Goal: Task Accomplishment & Management: Manage account settings

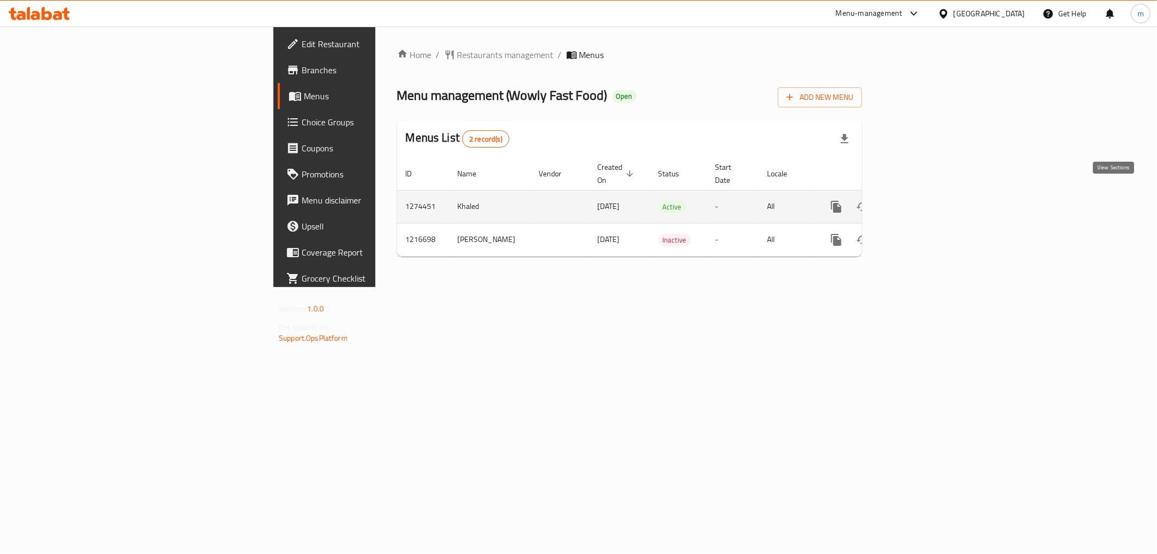
click at [927, 202] on link "enhanced table" at bounding box center [914, 207] width 26 height 26
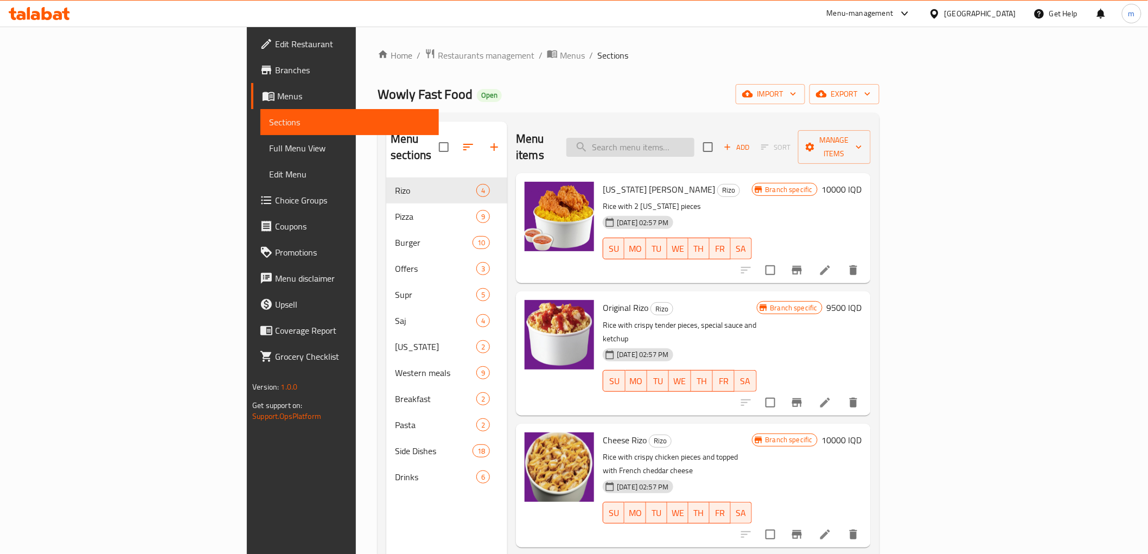
click at [694, 139] on input "search" at bounding box center [630, 147] width 128 height 19
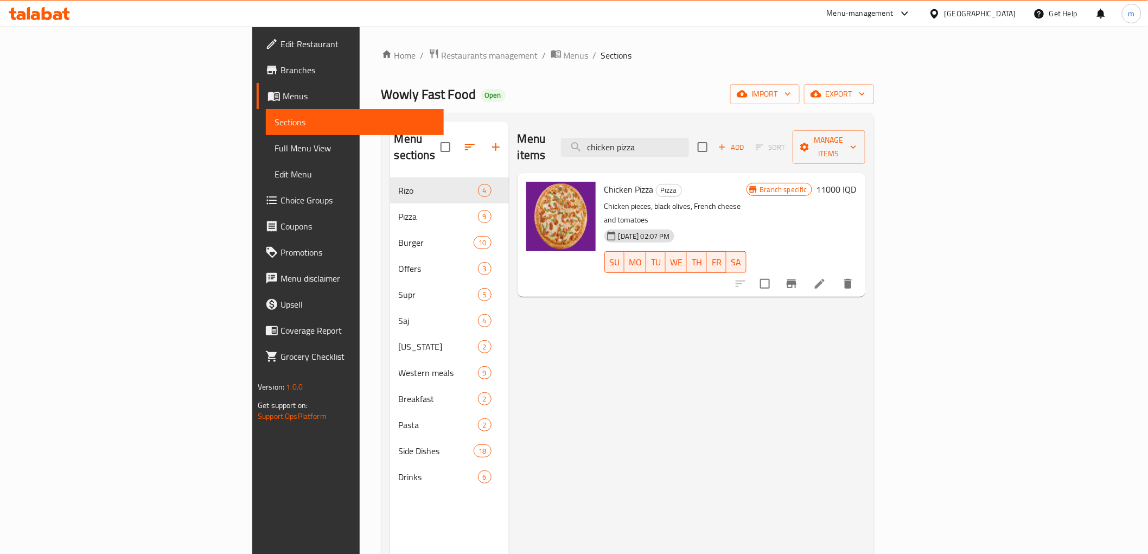
click at [685, 129] on div "Menu items chicken pizza Add Sort Manage items" at bounding box center [691, 147] width 348 height 52
click at [689, 138] on input "chicken pizza" at bounding box center [625, 147] width 128 height 19
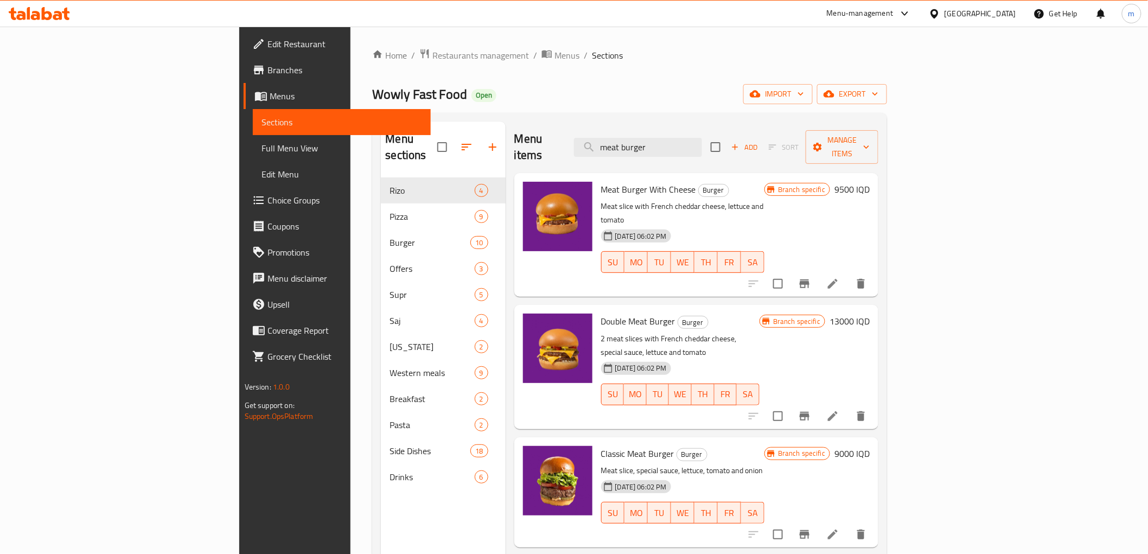
type input "meat burger"
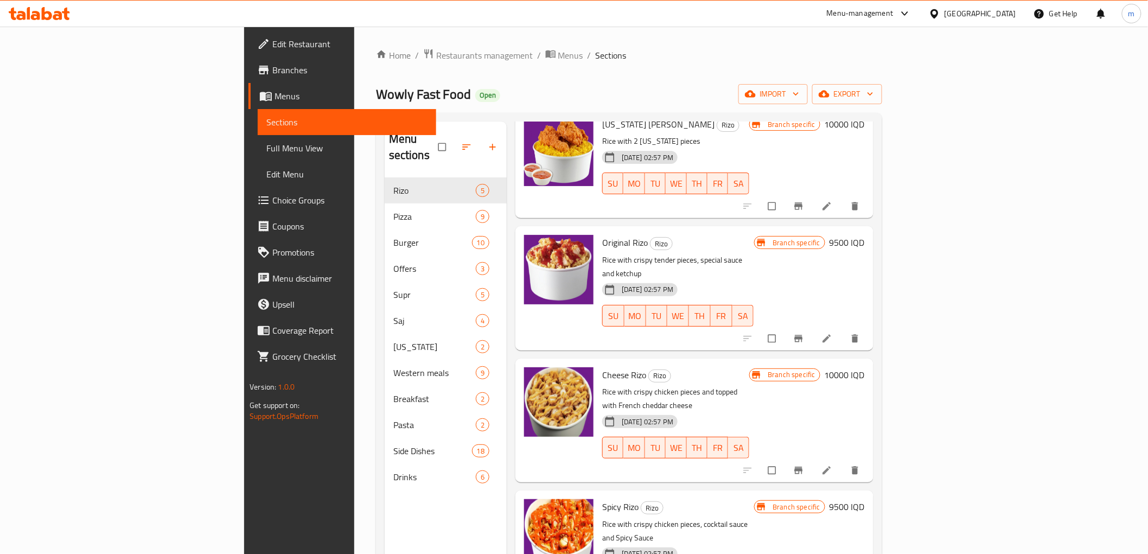
scroll to position [152, 0]
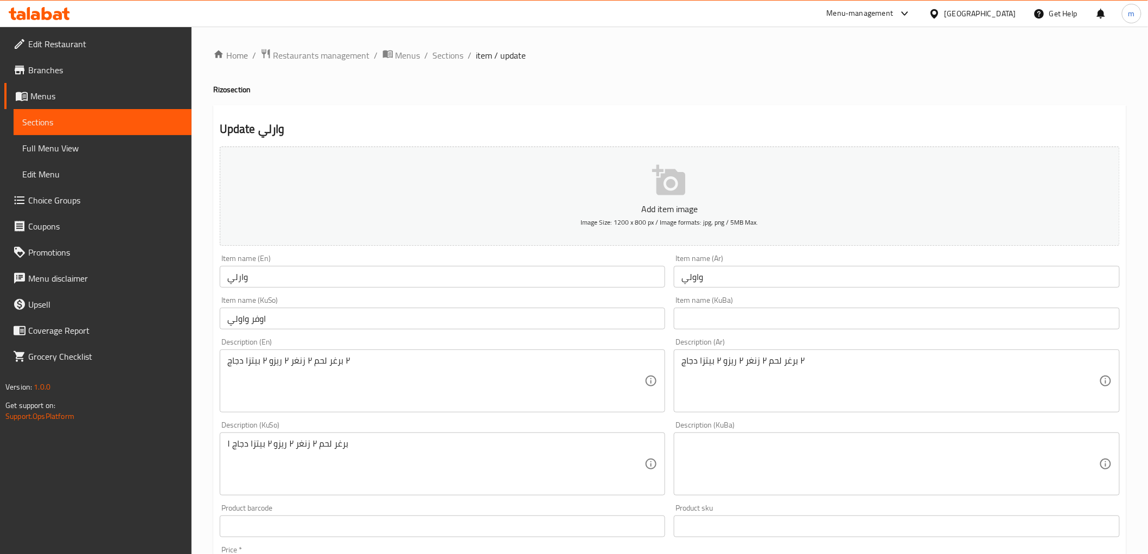
click at [372, 291] on div "Item name (En) وارلي Item name (En)" at bounding box center [442, 271] width 454 height 42
click at [372, 289] on div "Item name (En) وارلي Item name (En)" at bounding box center [442, 271] width 454 height 42
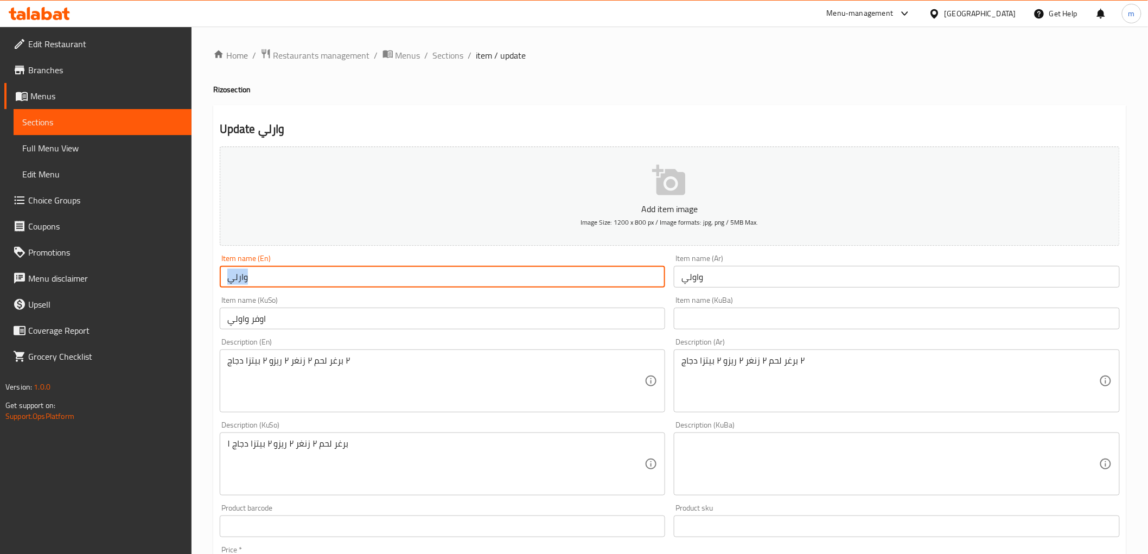
click at [372, 279] on input "وارلي" at bounding box center [443, 277] width 446 height 22
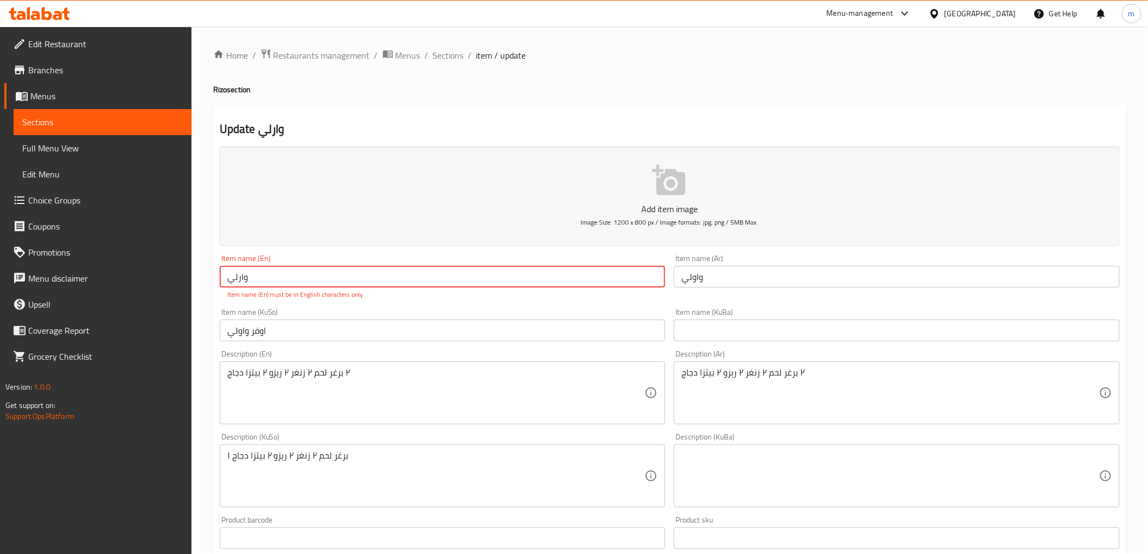
paste input "Warley"
click at [303, 283] on input "Warley" at bounding box center [443, 277] width 446 height 22
type input "Warley"
click at [311, 321] on input "اوفر واولي" at bounding box center [443, 330] width 446 height 22
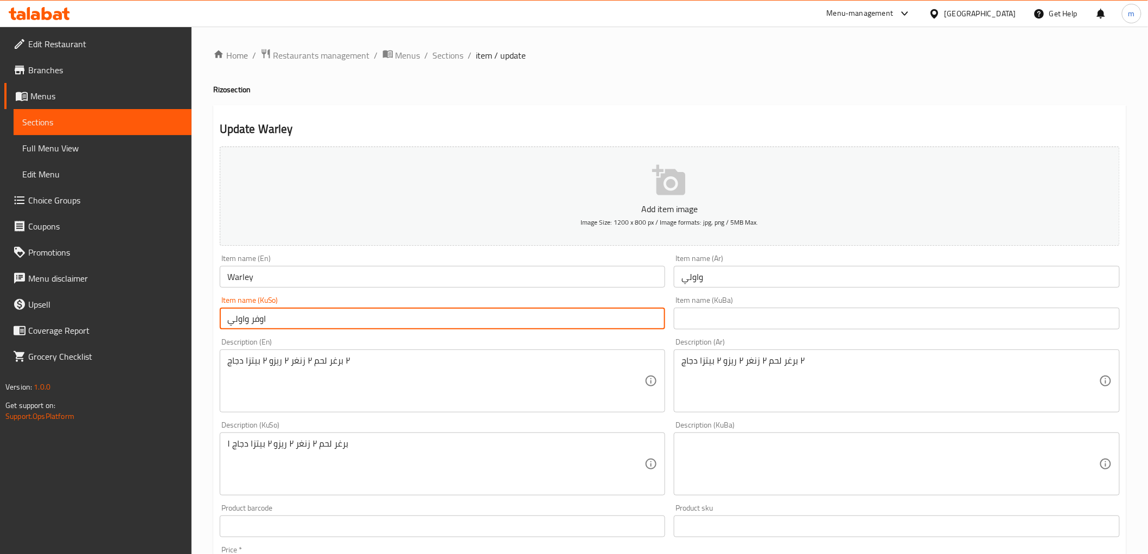
click at [324, 318] on input "اوفر واولي" at bounding box center [443, 318] width 446 height 22
paste input "وارلی"
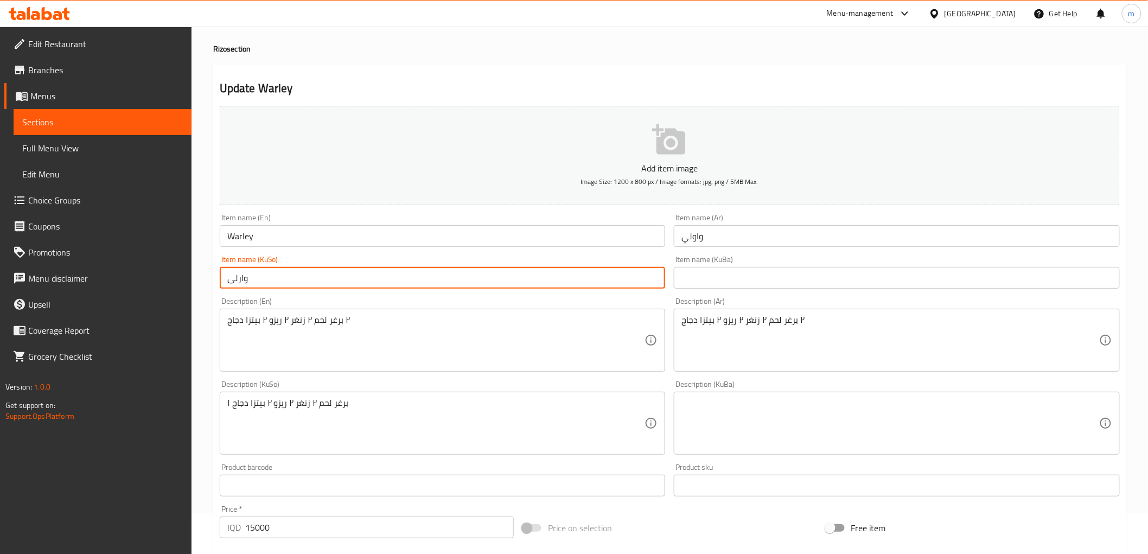
scroll to position [100, 0]
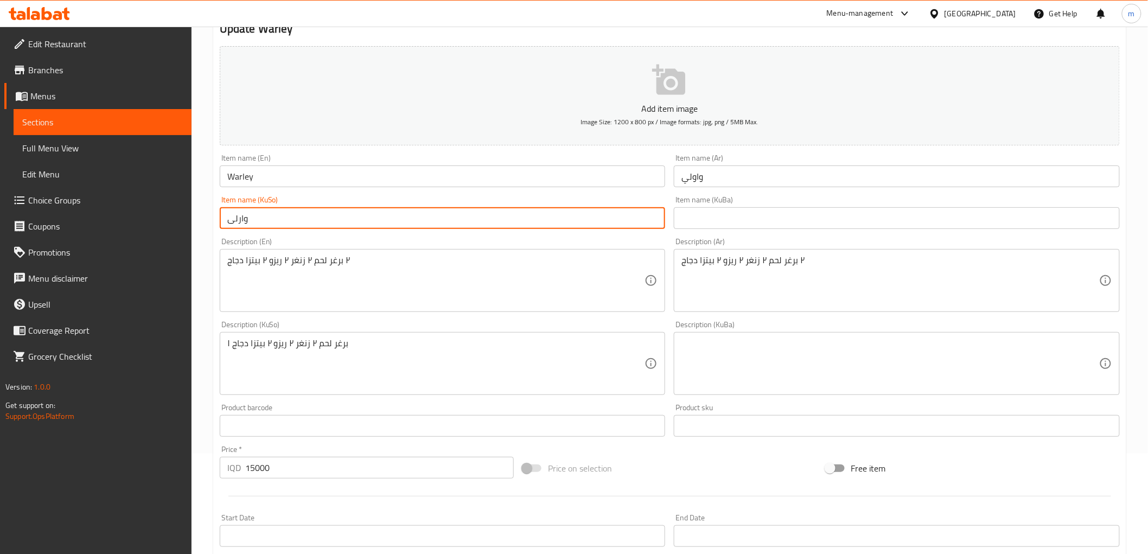
type input "وارلی"
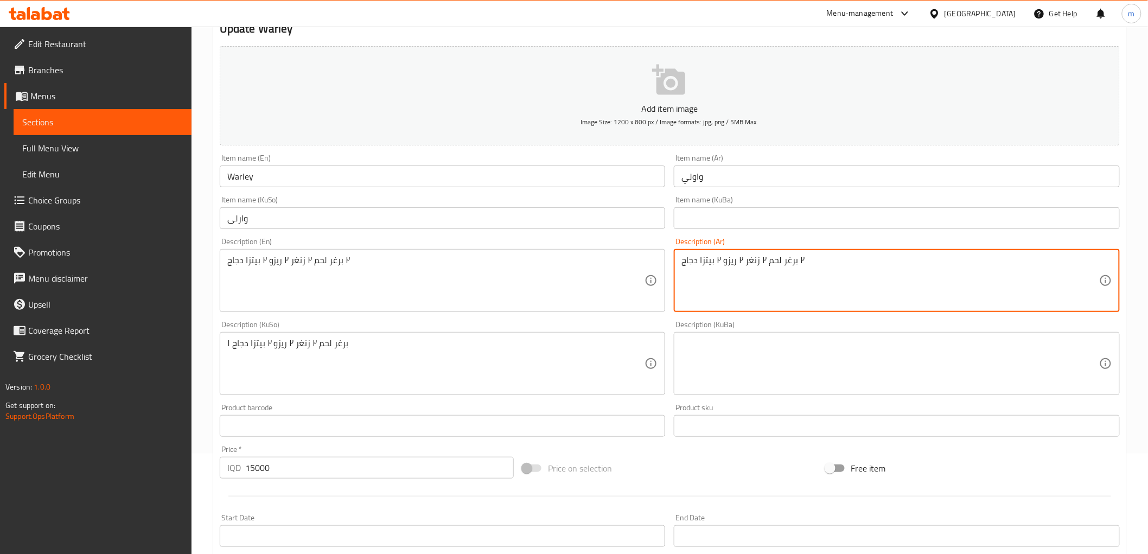
click at [777, 284] on textarea "٢ برغر لحم ٢ زنغر ٢ ريزو ٢ بيتزا دجاج" at bounding box center [890, 281] width 418 height 52
paste textarea "2 برغر لحم، 2 زنغر، 2 [PERSON_NAME] و 2"
type textarea "2 برغر لحم، 2 زنغر، 2 ريزو و 2 بيتزا دجاج"
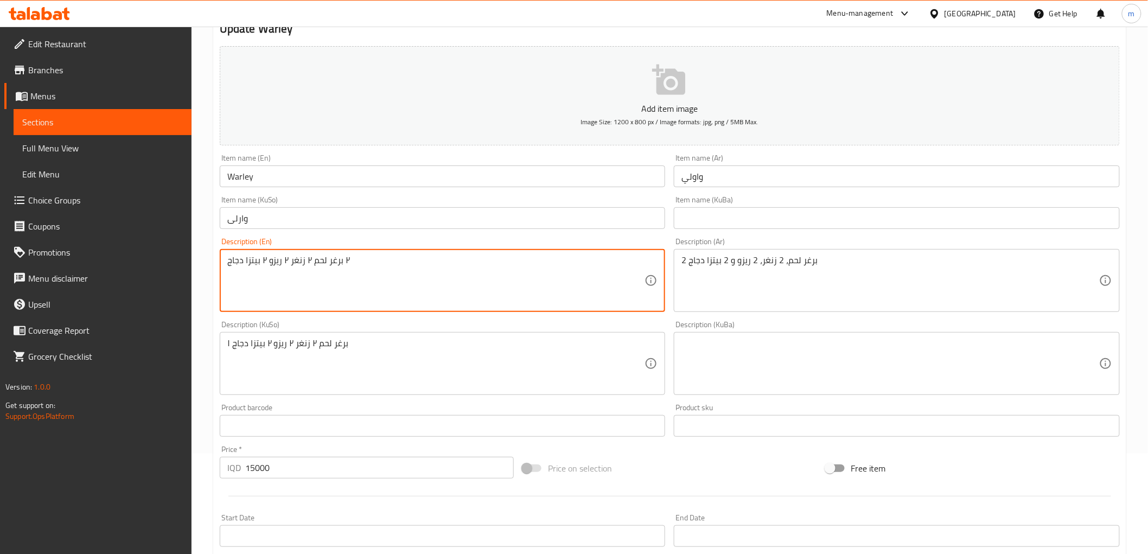
click at [389, 278] on textarea "٢ برغر لحم ٢ زنغر ٢ ريزو ٢ بيتزا دجاج" at bounding box center [436, 281] width 418 height 52
paste textarea "2 Meat burger, 2 zinger, 2 [PERSON_NAME] and 2 chicken pizza"
type textarea "2 Meat burger, 2 zinger, 2 [PERSON_NAME] and 2 chicken pizza"
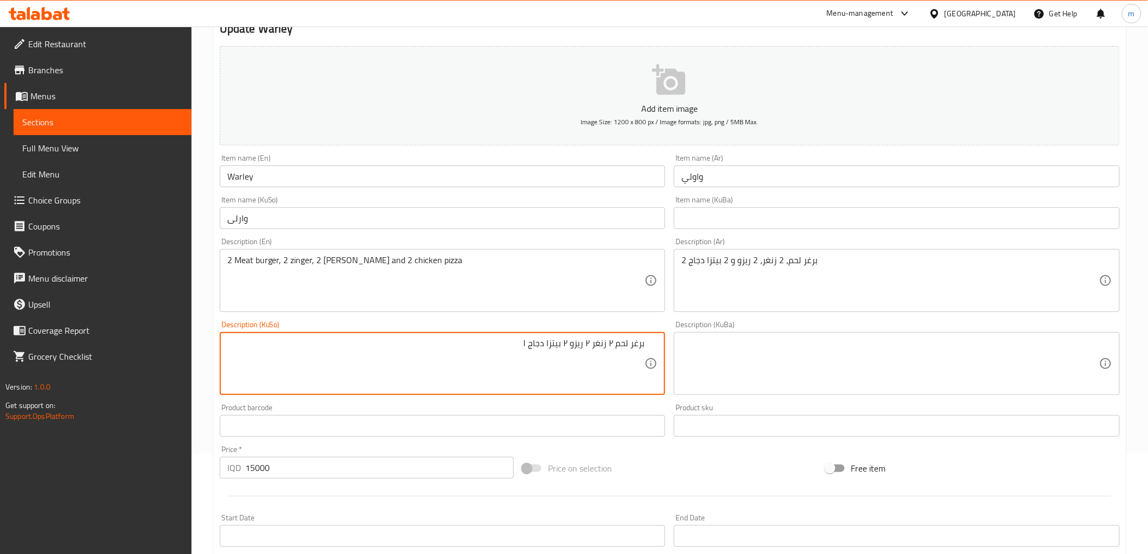
click at [622, 355] on textarea "برغر لحم ٢ زنغر ٢ ريزو ٢ بيتزا دجاج ١" at bounding box center [436, 364] width 418 height 52
type textarea "2 برگەری گۆشت،"
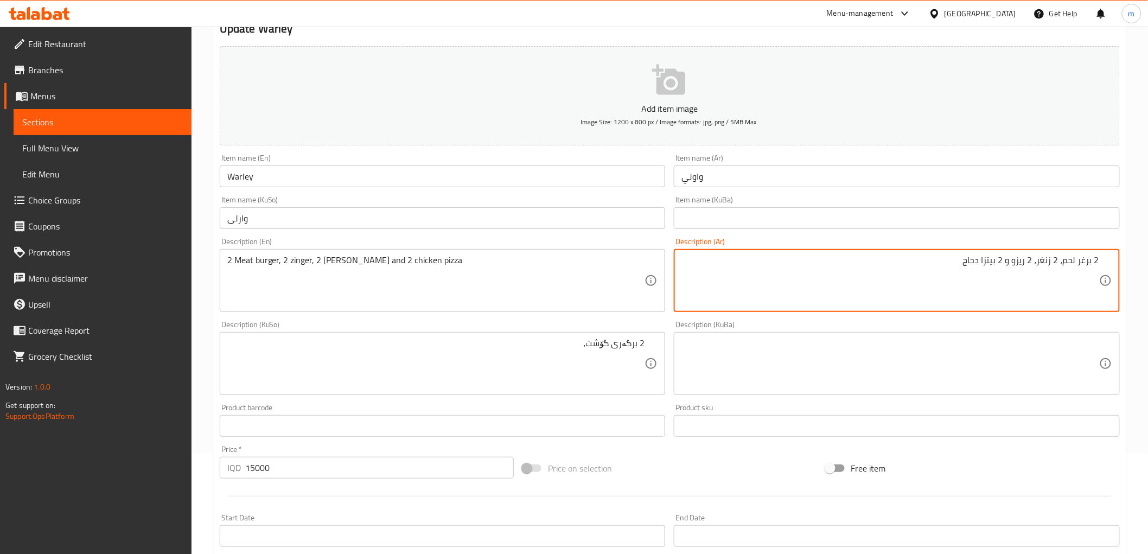
drag, startPoint x: 1045, startPoint y: 259, endPoint x: 1040, endPoint y: 264, distance: 6.5
drag, startPoint x: 1086, startPoint y: 261, endPoint x: 1080, endPoint y: 263, distance: 6.3
click at [1080, 263] on textarea "2 برغر لحم، 2 زنجر، 2 ريزو و 2 بيتزا دجاج" at bounding box center [890, 281] width 418 height 52
type textarea "2 برجر لحم، 2 زنجر، 2 ريزو و 2 بيتزا دجاج"
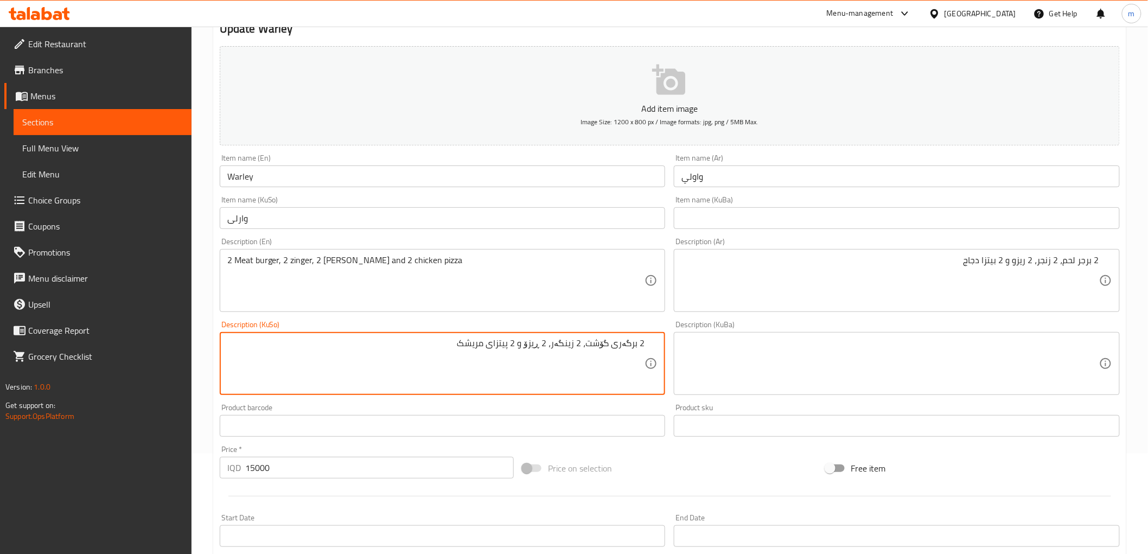
click at [547, 350] on textarea "2 برگەری گۆشت، 2 زینگەر، 2 ڕیزۆ و 2 پیتزای مریشک" at bounding box center [436, 364] width 418 height 52
type textarea "2 برگەری گۆشت، 2 زینگەر، 2 ڕیزۆ و 2 پیتزای مریشک"
click at [361, 180] on input "Warley" at bounding box center [443, 176] width 446 height 22
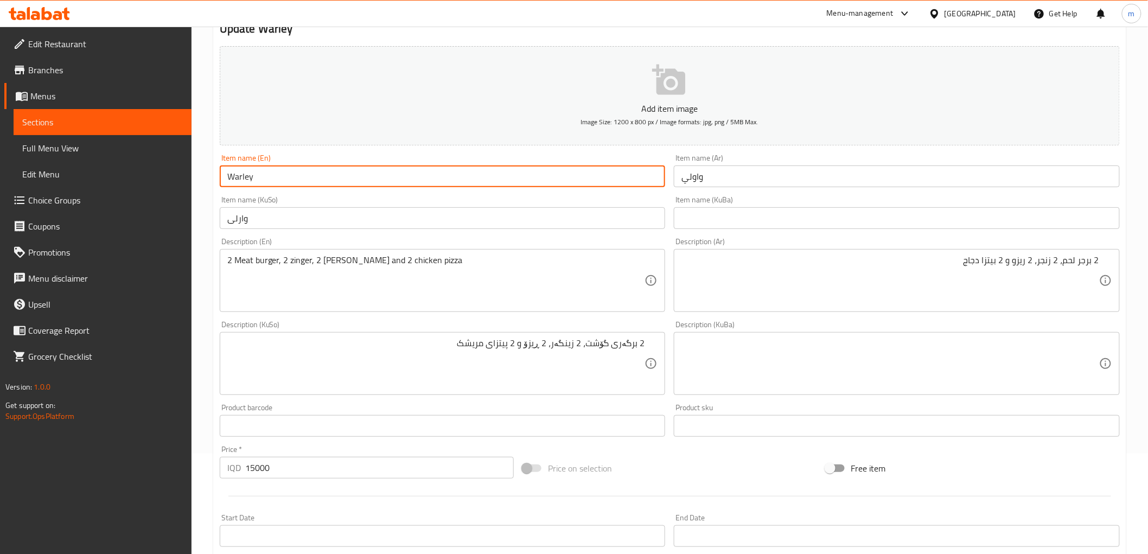
click at [361, 180] on input "Warley" at bounding box center [443, 176] width 446 height 22
click at [402, 171] on input "Warley" at bounding box center [443, 176] width 446 height 22
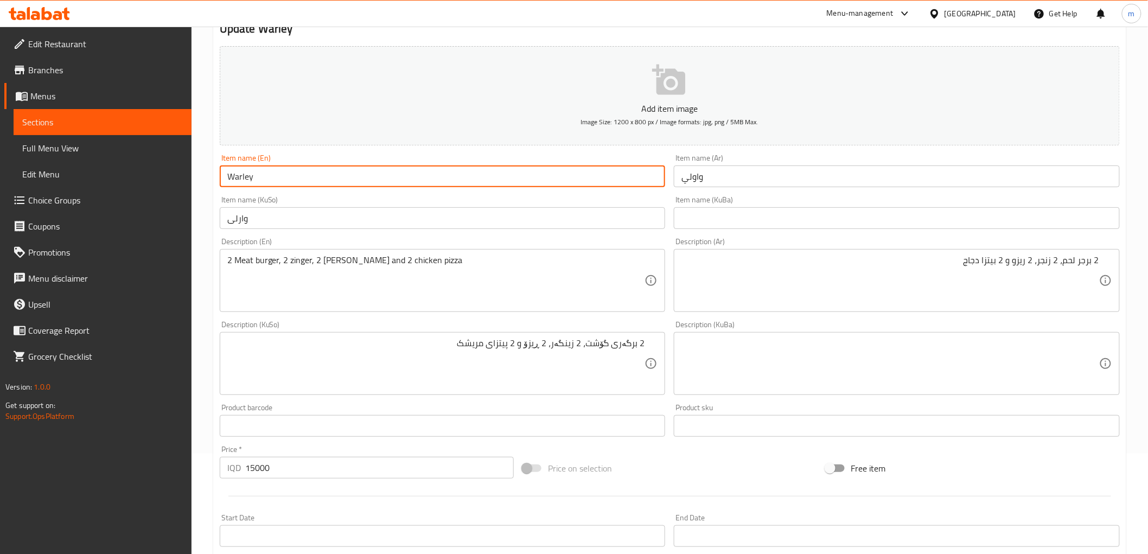
click at [36, 150] on span "Full Menu View" at bounding box center [102, 148] width 161 height 13
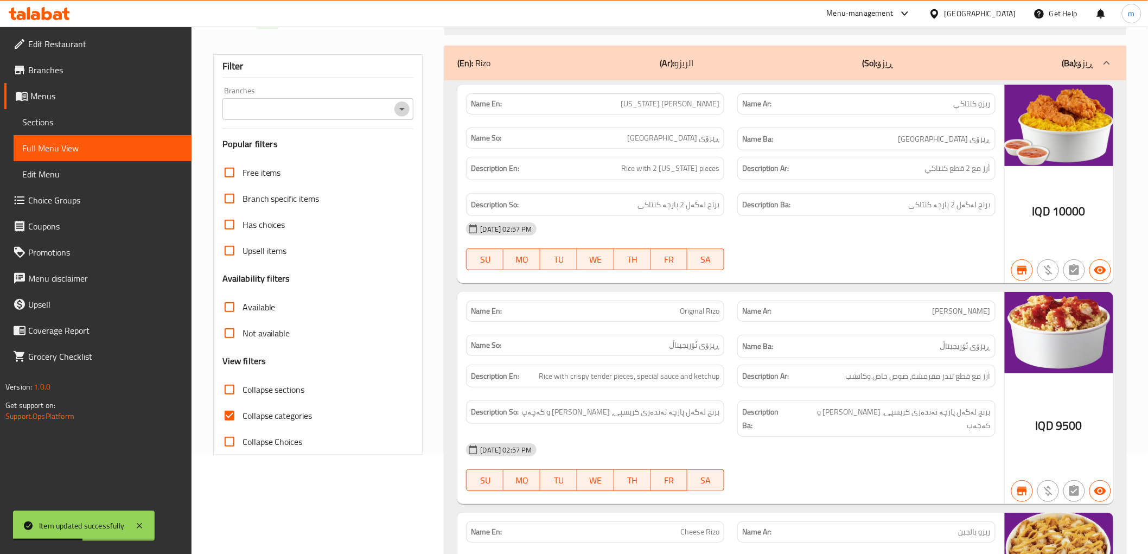
click at [404, 108] on icon "Open" at bounding box center [401, 108] width 13 height 13
click at [340, 156] on li "Wowly Fast Food, Nuseran" at bounding box center [317, 156] width 191 height 20
type input "Wowly Fast Food, Nuseran"
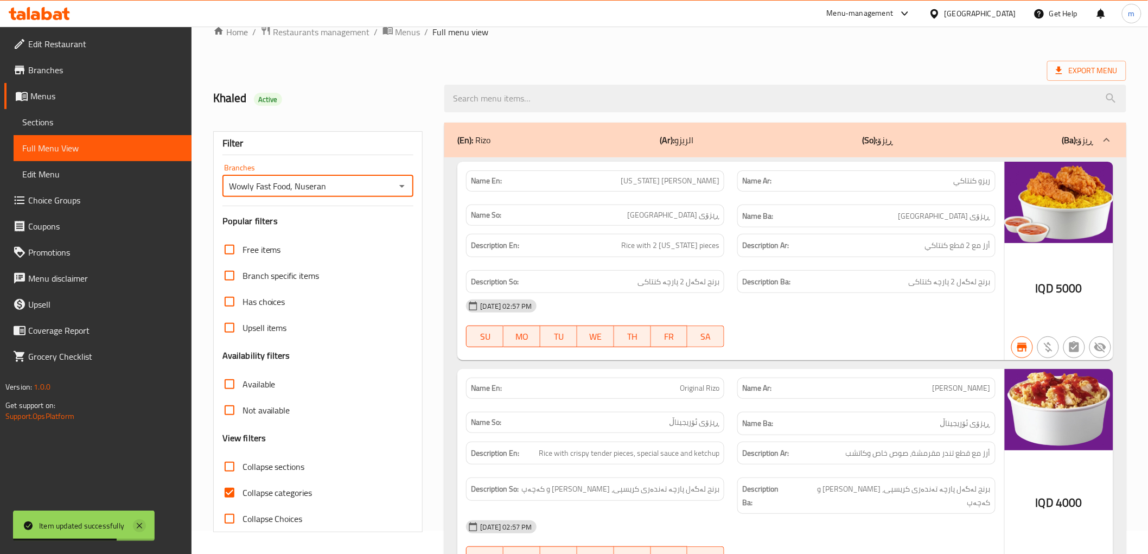
scroll to position [100, 0]
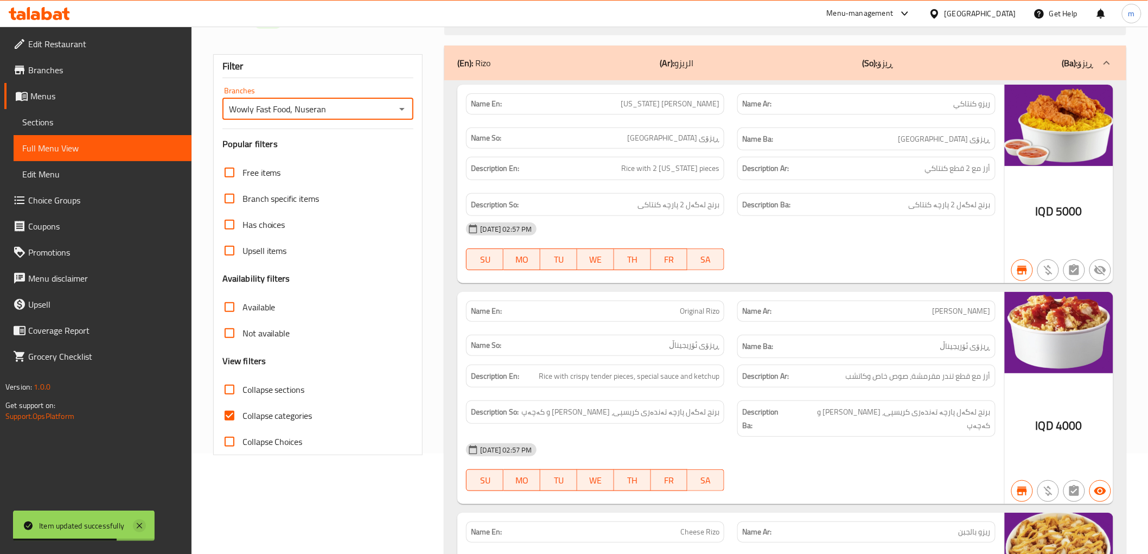
click at [139, 524] on icon at bounding box center [139, 525] width 5 height 5
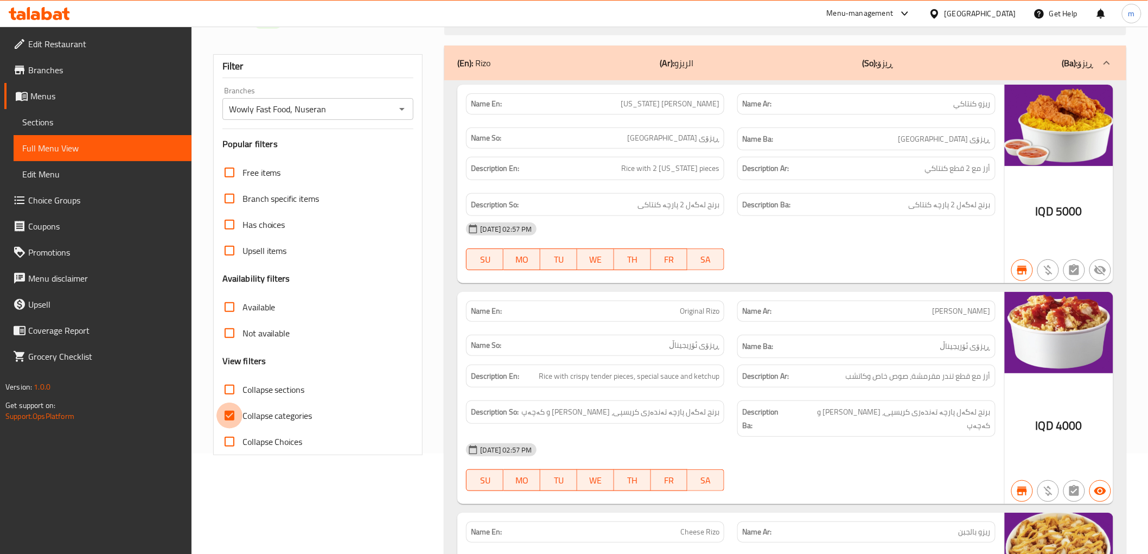
click at [236, 412] on input "Collapse categories" at bounding box center [229, 415] width 26 height 26
checkbox input "false"
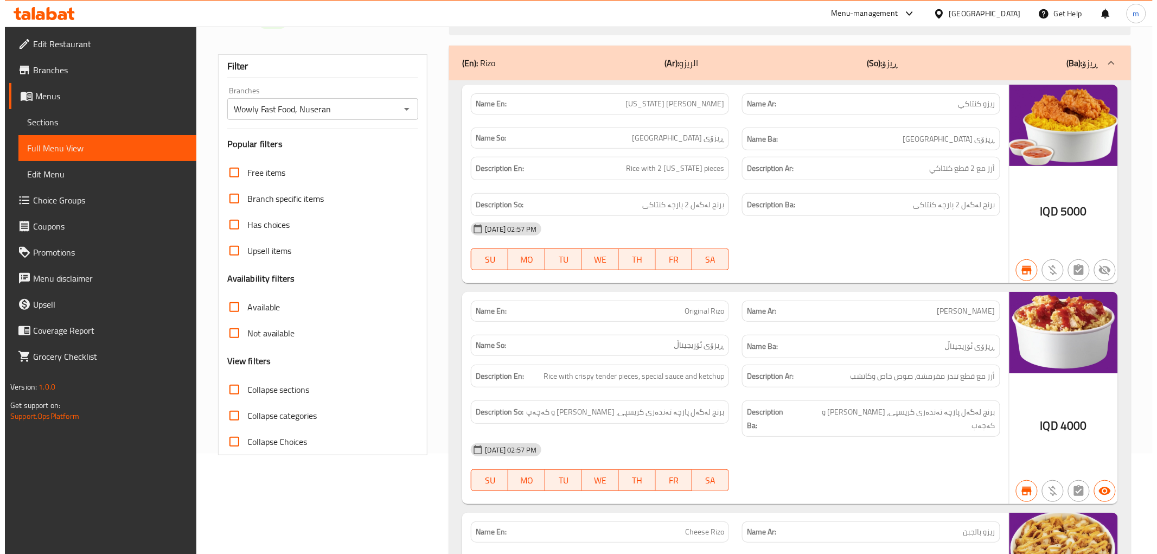
scroll to position [0, 0]
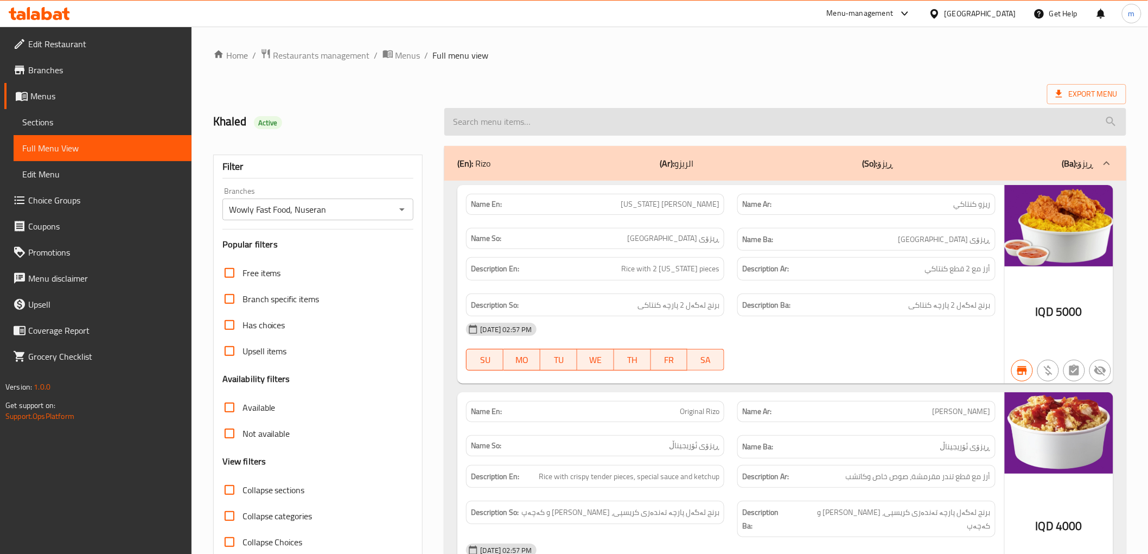
drag, startPoint x: 723, startPoint y: 111, endPoint x: 723, endPoint y: 120, distance: 9.8
click at [723, 118] on input "search" at bounding box center [784, 122] width 681 height 28
paste input "Warley"
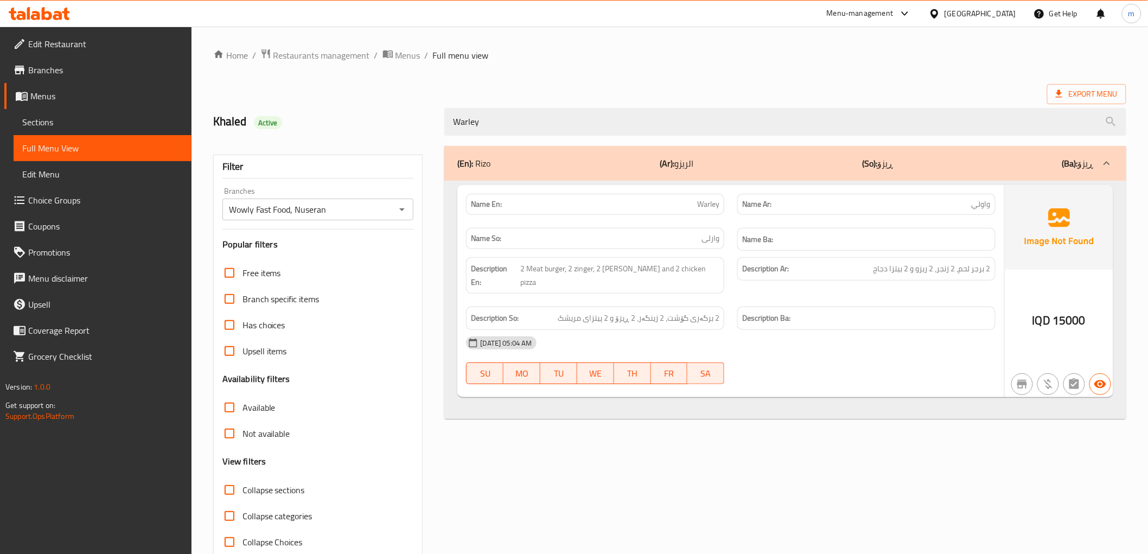
type input "Warley"
click at [863, 249] on div "Name Ba:" at bounding box center [866, 239] width 258 height 23
click at [94, 120] on span "Sections" at bounding box center [102, 122] width 161 height 13
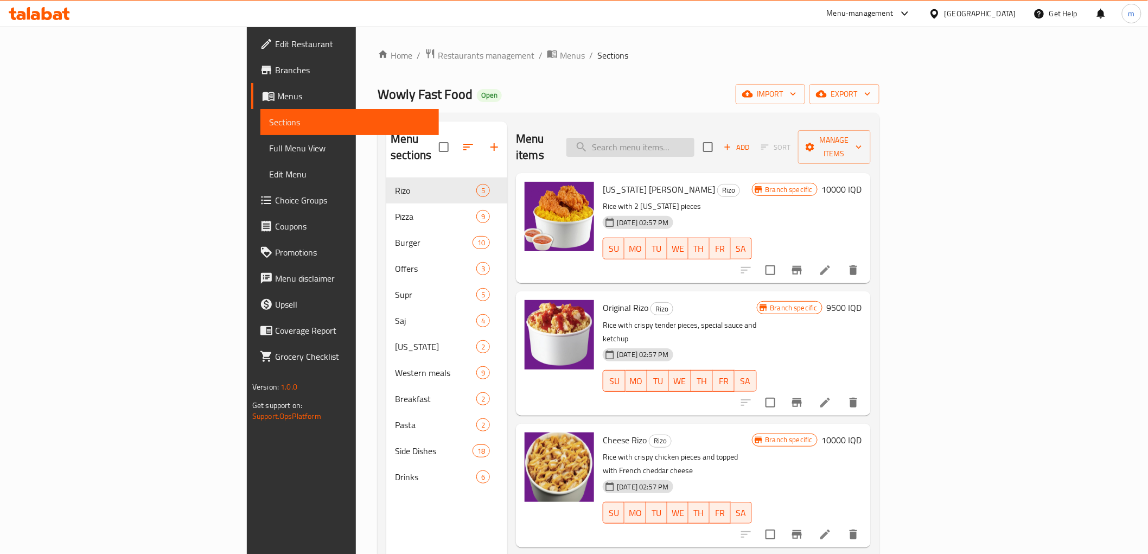
click at [694, 142] on input "search" at bounding box center [630, 147] width 128 height 19
paste input "Warley"
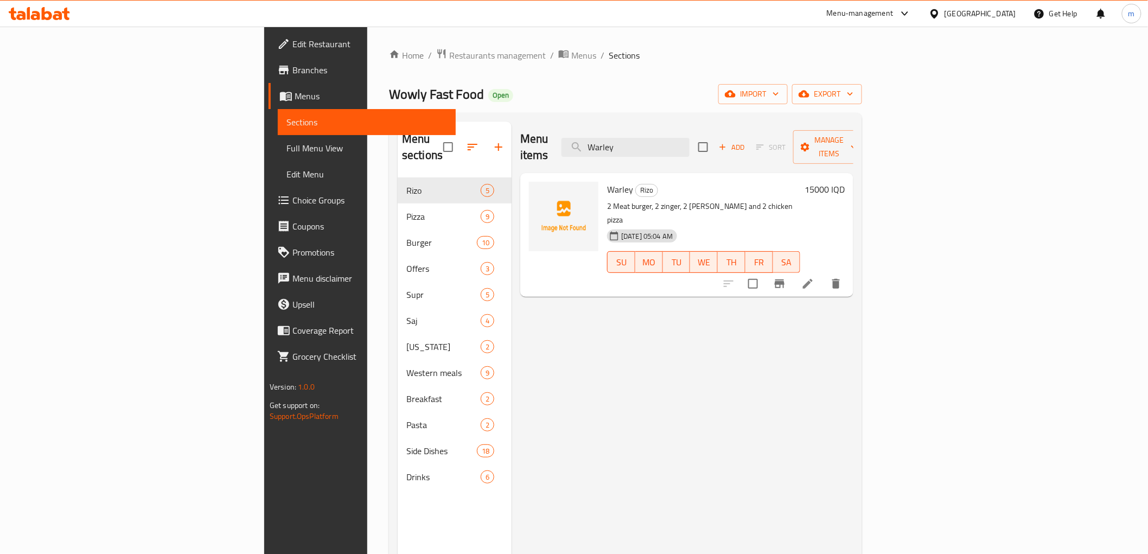
type input "Warley"
click at [814, 277] on icon at bounding box center [807, 283] width 13 height 13
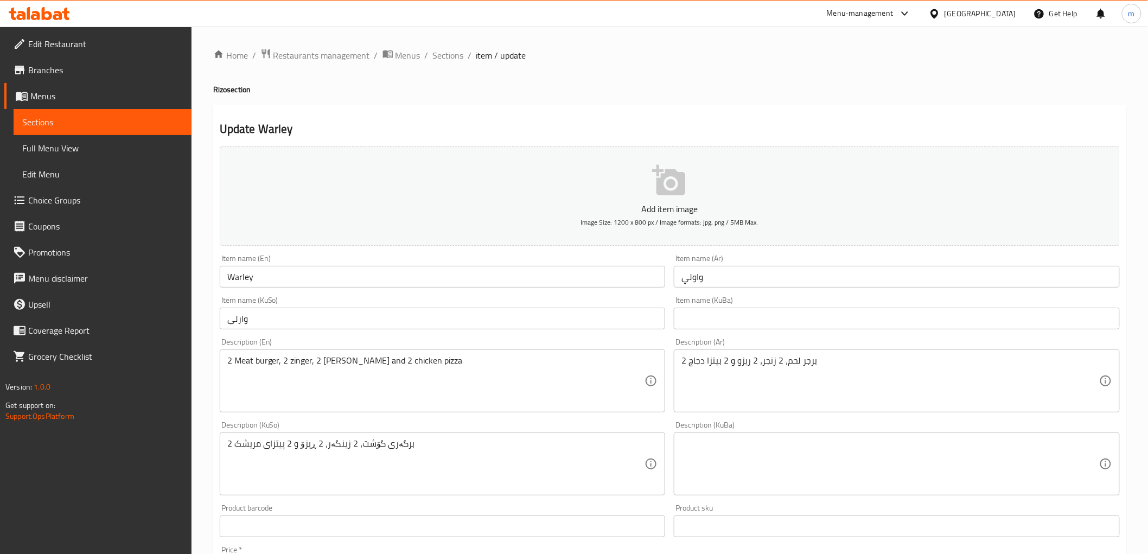
click at [281, 283] on input "Warley" at bounding box center [443, 277] width 446 height 22
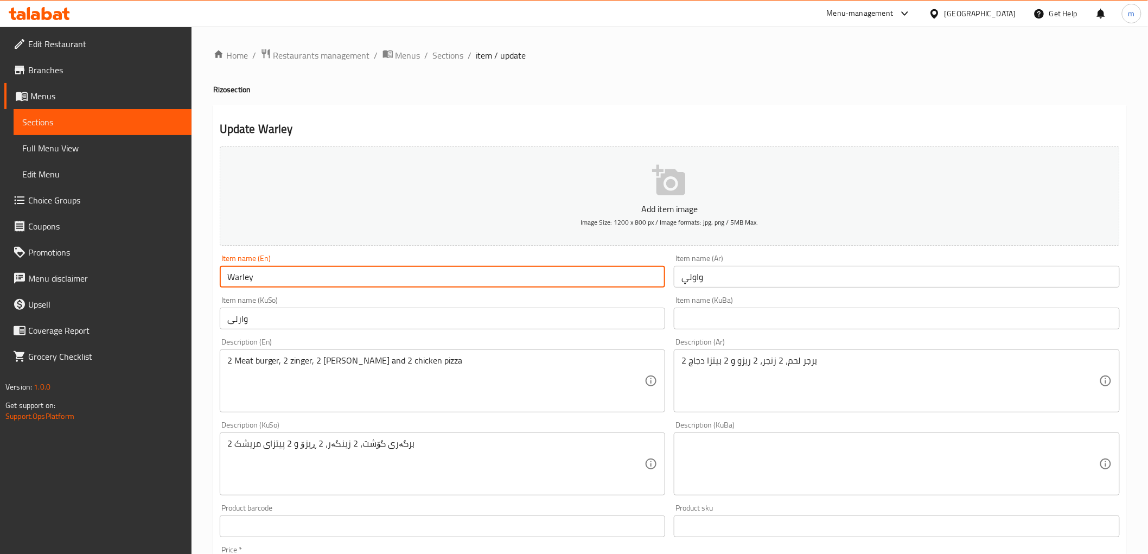
click at [281, 283] on input "Warley" at bounding box center [443, 277] width 446 height 22
paste input "owly"
type input "Wowly"
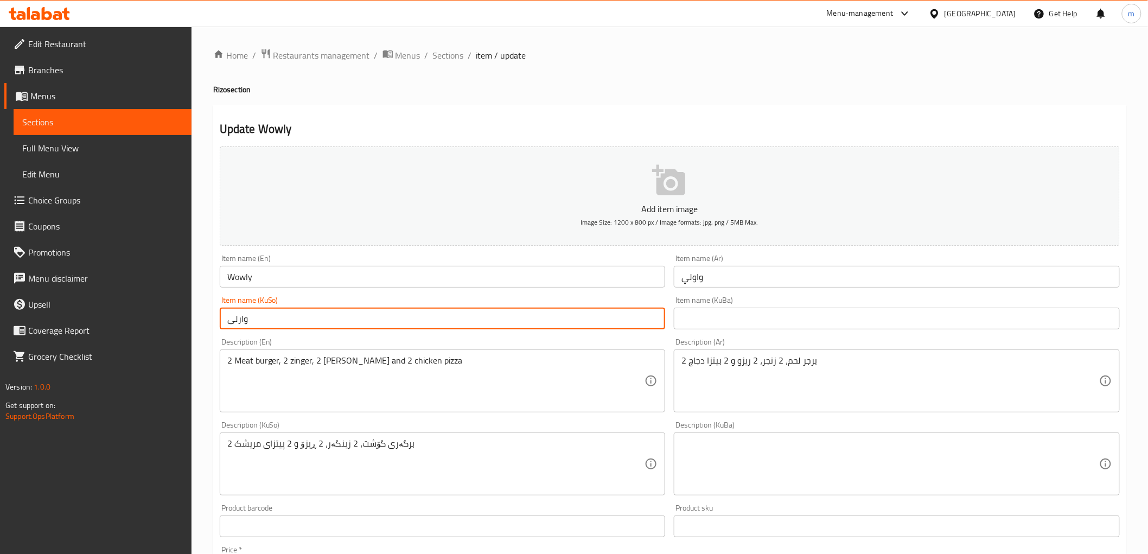
click at [291, 322] on input "وارلی" at bounding box center [443, 318] width 446 height 22
paste input "وڵی"
type input "واوڵی"
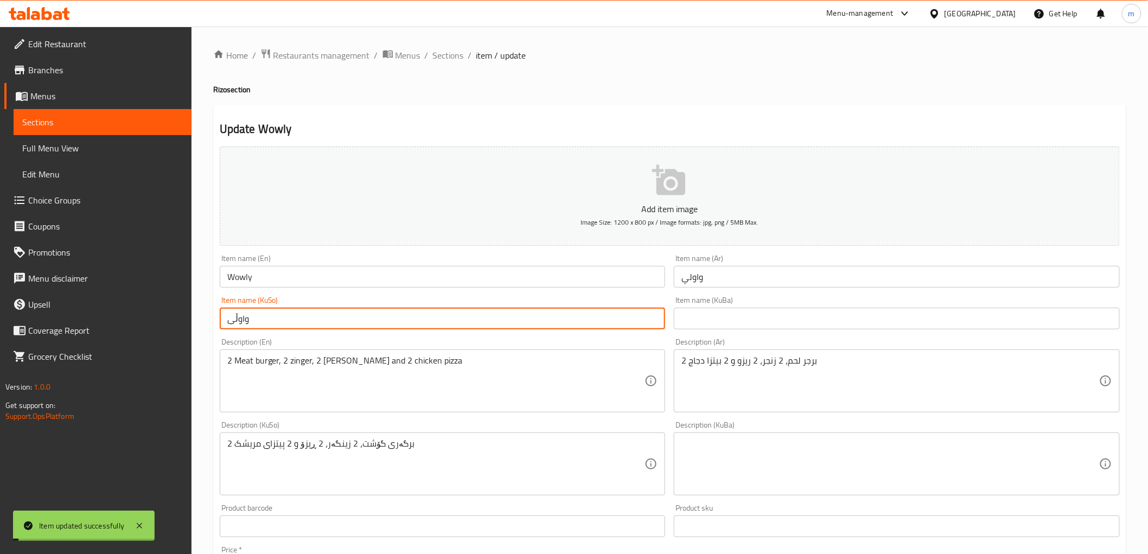
click at [237, 278] on input "Wowly" at bounding box center [443, 277] width 446 height 22
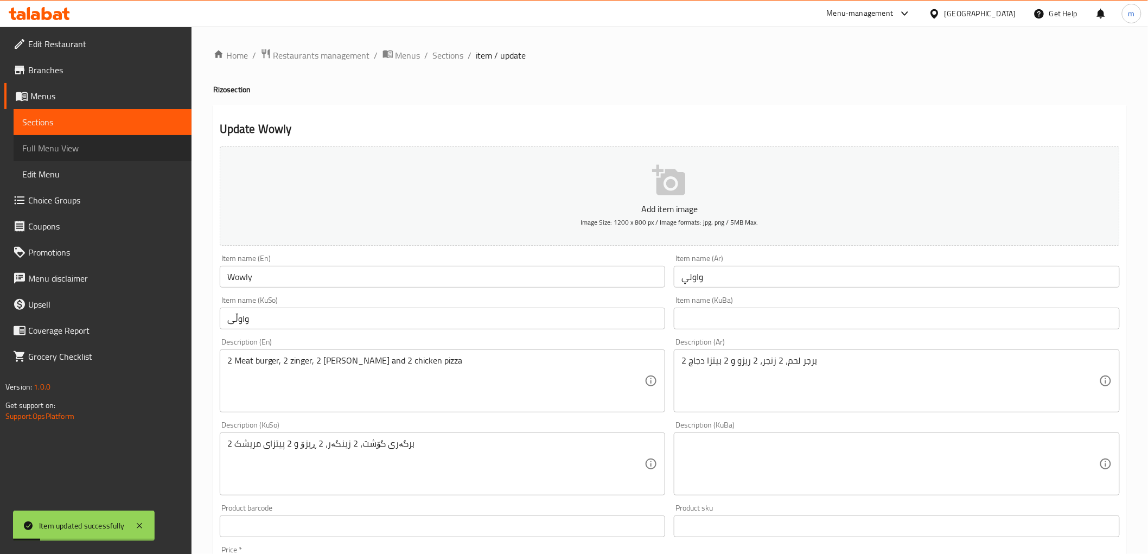
click at [96, 148] on span "Full Menu View" at bounding box center [102, 148] width 161 height 13
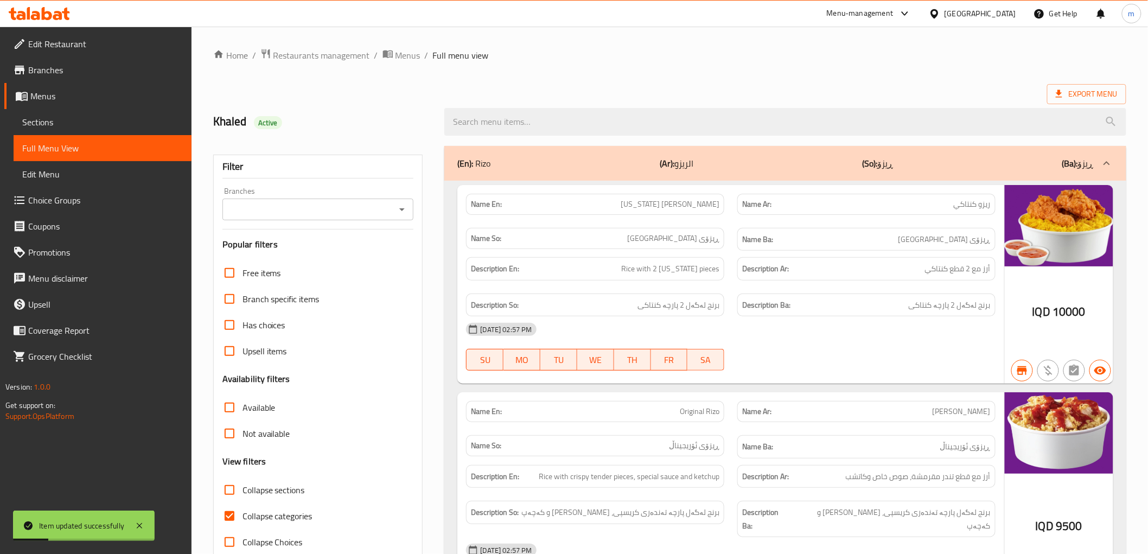
paste input "Wowly"
click at [480, 124] on input "search" at bounding box center [784, 122] width 681 height 28
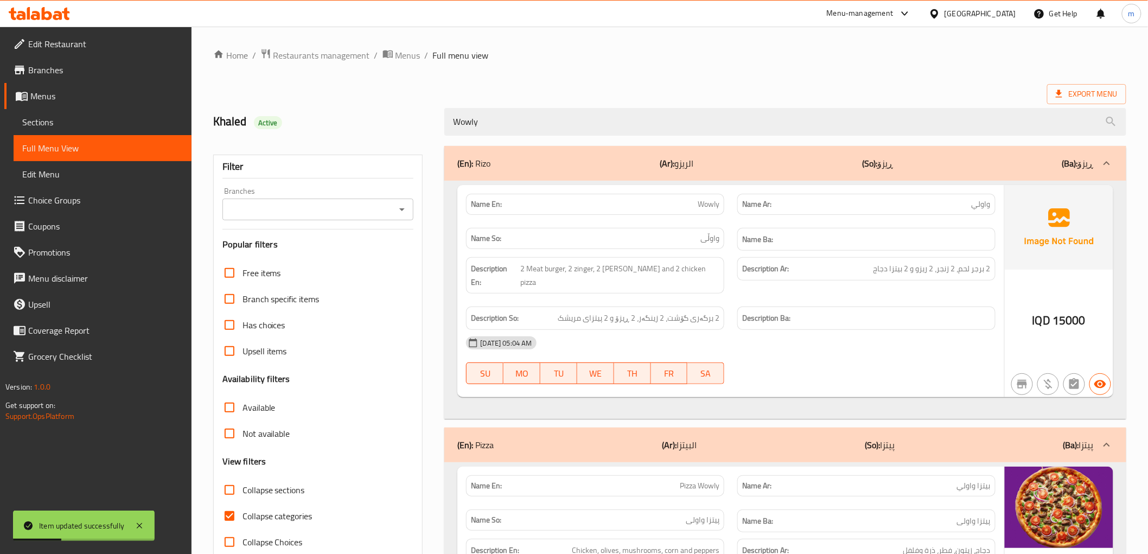
click at [404, 209] on icon "Open" at bounding box center [401, 209] width 13 height 13
type input "Wowly"
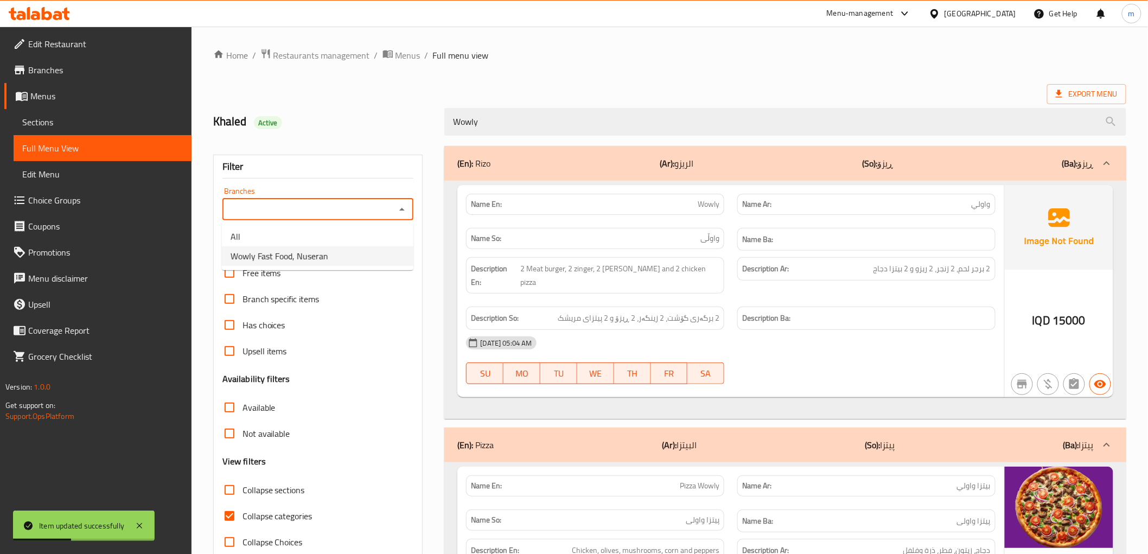
click at [328, 264] on li "Wowly Fast Food, Nuseran" at bounding box center [317, 256] width 191 height 20
type input "Wowly Fast Food, Nuseran"
click at [138, 524] on icon at bounding box center [139, 525] width 5 height 5
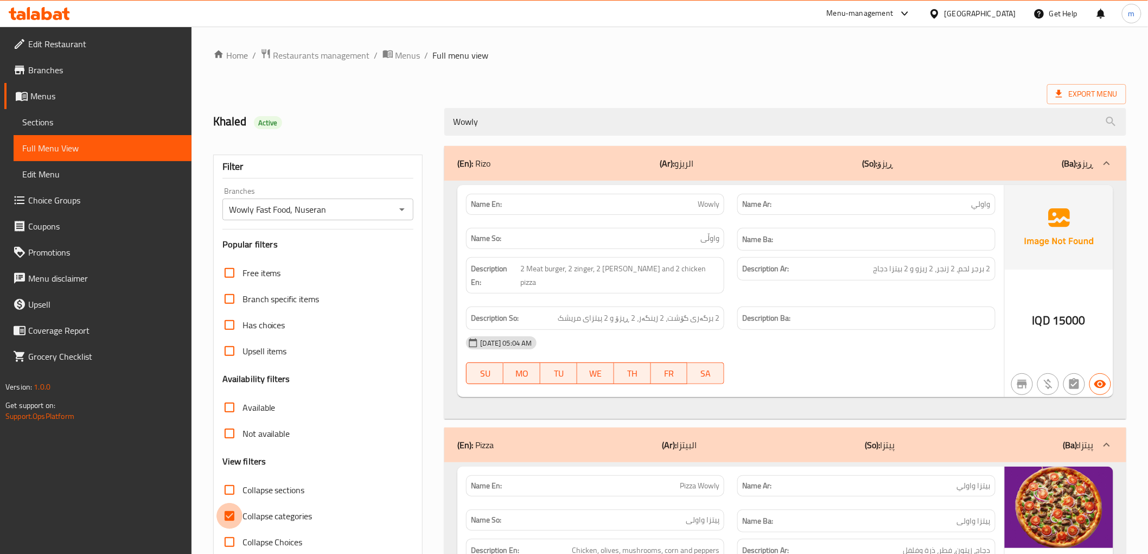
click at [231, 520] on input "Collapse categories" at bounding box center [229, 516] width 26 height 26
checkbox input "false"
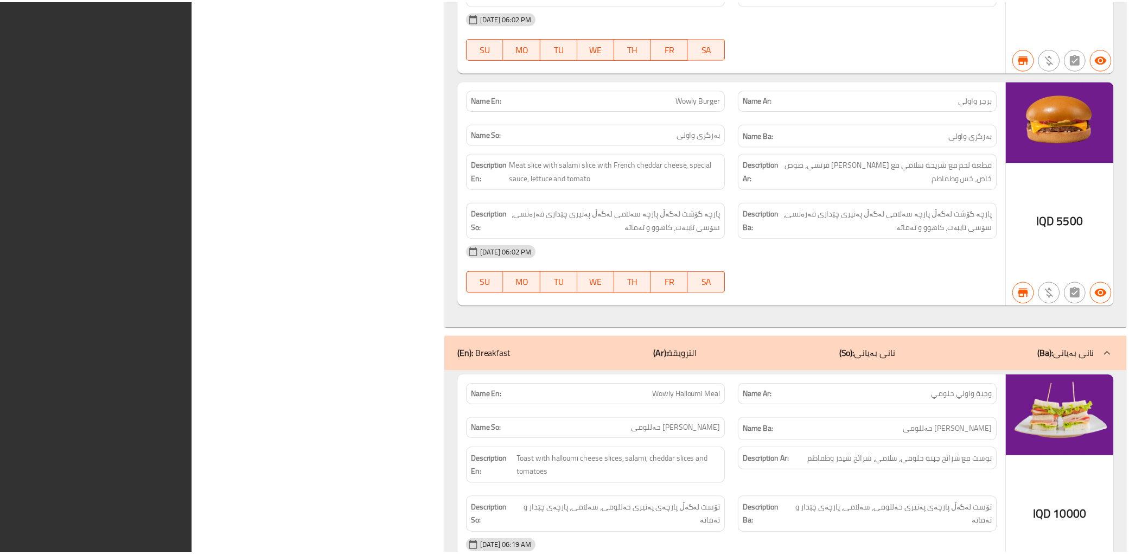
scroll to position [1261, 0]
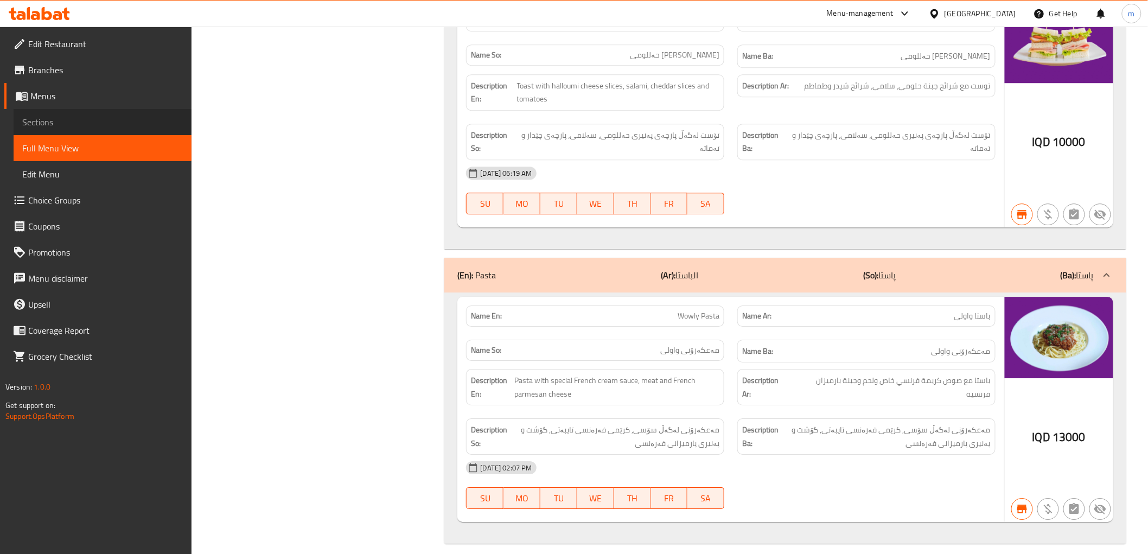
click at [120, 116] on span "Sections" at bounding box center [102, 122] width 161 height 13
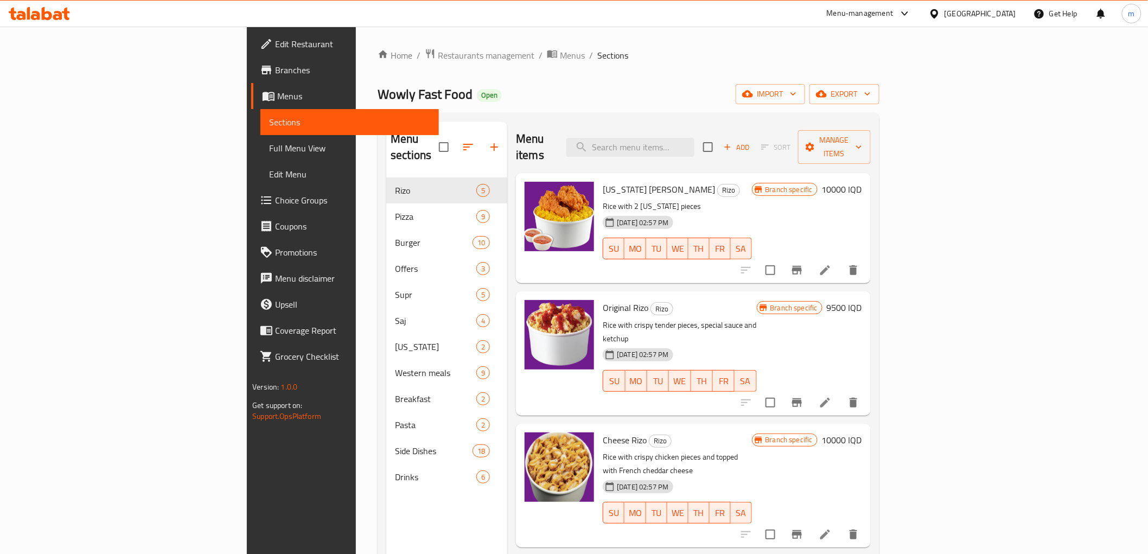
click at [719, 129] on div "Menu items Add Sort Manage items" at bounding box center [693, 147] width 354 height 52
paste input "Wowly"
click at [694, 139] on input "search" at bounding box center [630, 147] width 128 height 19
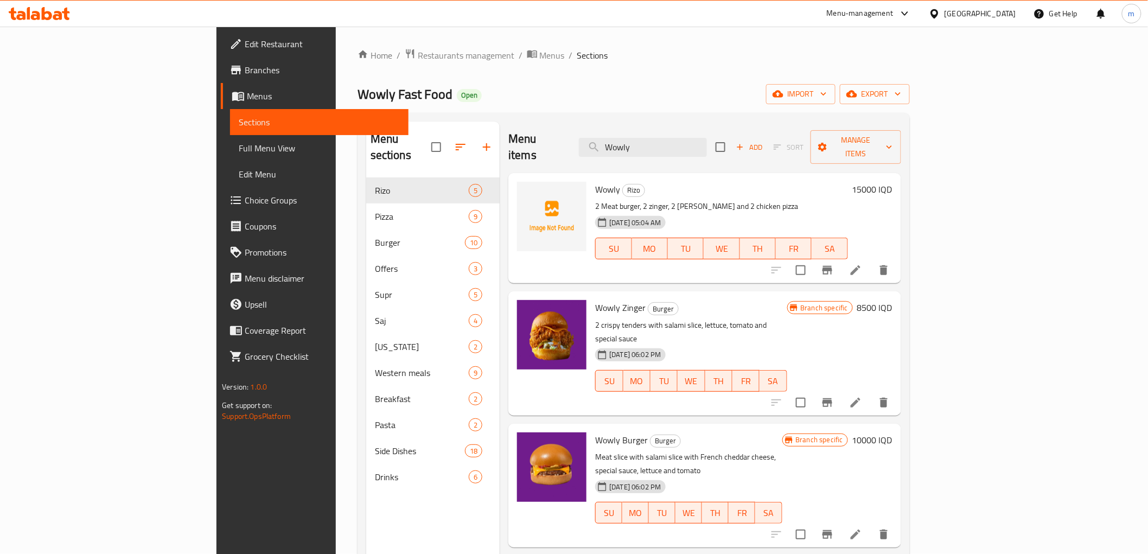
type input "Wowly"
click at [860, 265] on icon at bounding box center [855, 270] width 10 height 10
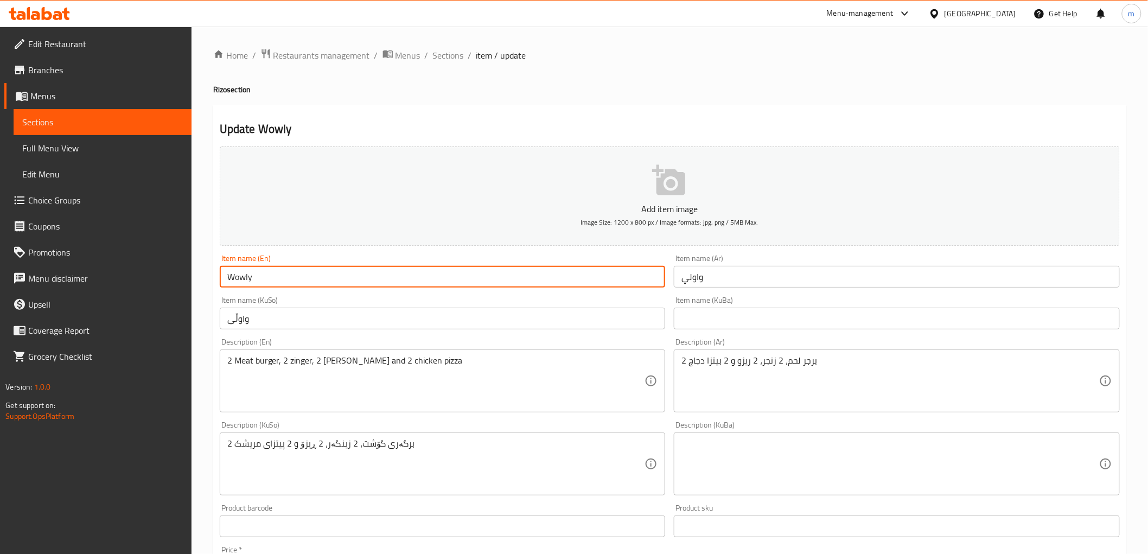
click at [386, 284] on input "Wowly" at bounding box center [443, 277] width 446 height 22
type input "Wowly Offer"
click at [739, 277] on input "واولي" at bounding box center [897, 277] width 446 height 22
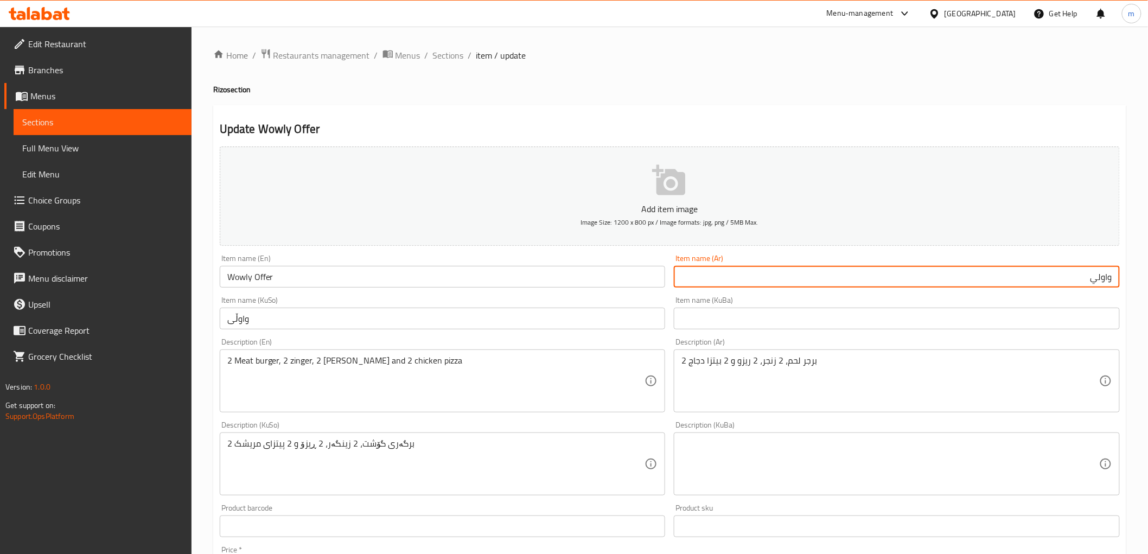
click at [1116, 278] on input "واولي" at bounding box center [897, 277] width 446 height 22
type input "اوفر واولي"
click at [637, 320] on input "واوڵی" at bounding box center [443, 318] width 446 height 22
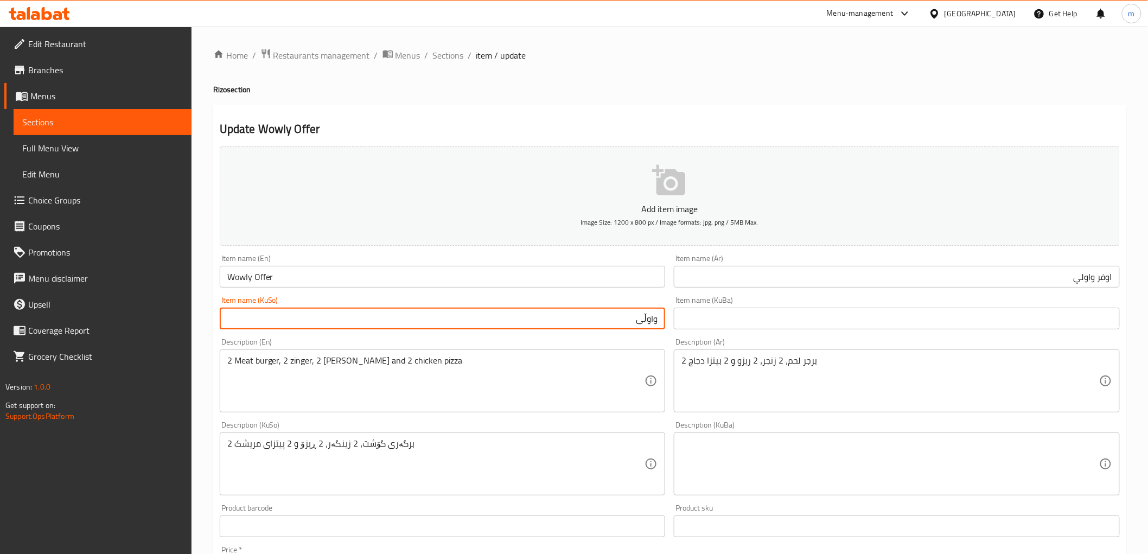
click at [657, 322] on input "واوڵی" at bounding box center [443, 318] width 446 height 22
type input "ئۆفەری واوڵی"
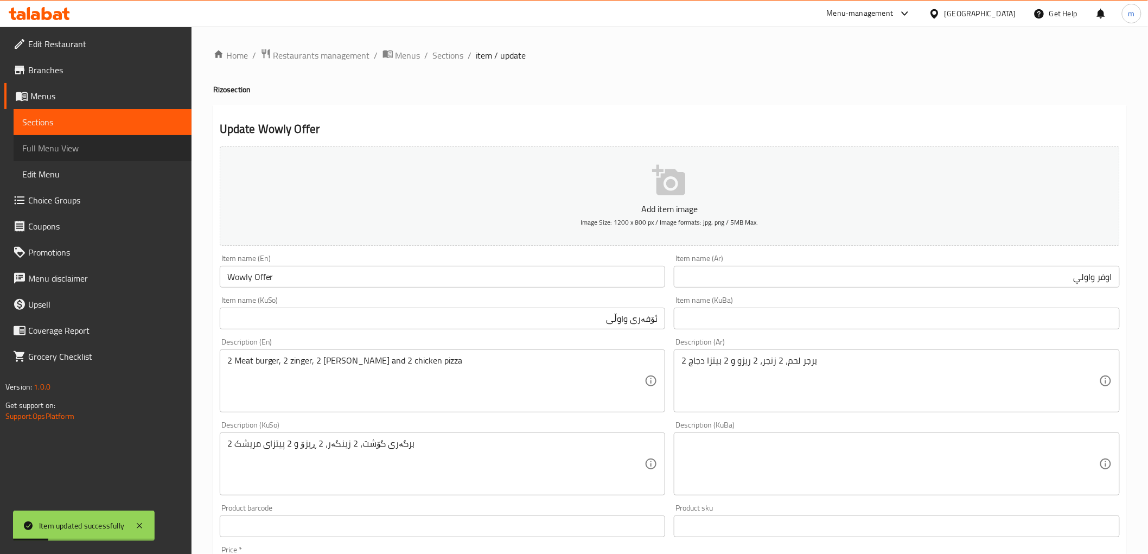
click at [134, 146] on span "Full Menu View" at bounding box center [102, 148] width 161 height 13
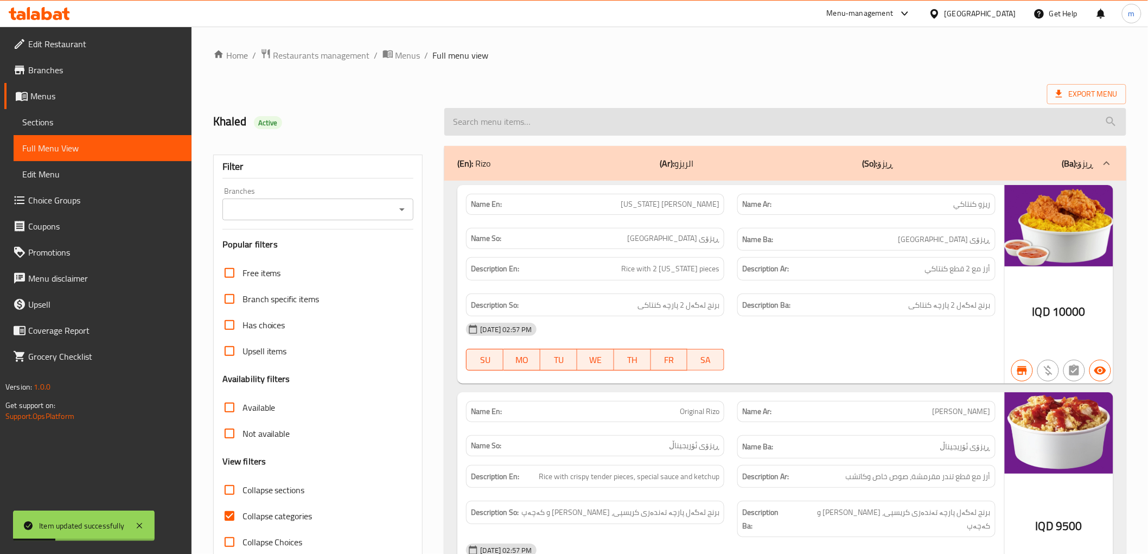
click at [626, 122] on input "search" at bounding box center [784, 122] width 681 height 28
paste input "Wowly"
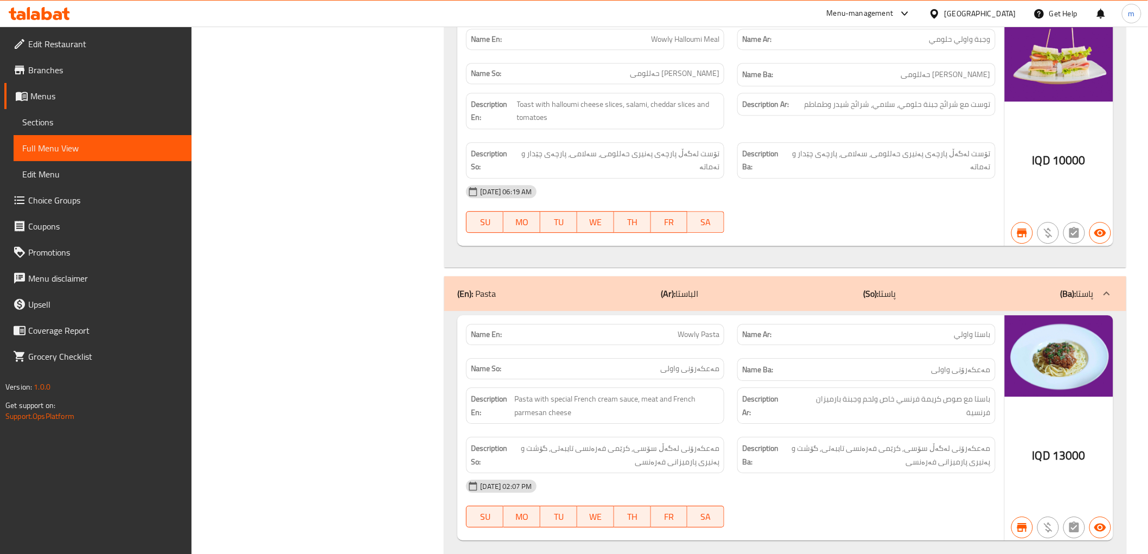
scroll to position [1261, 0]
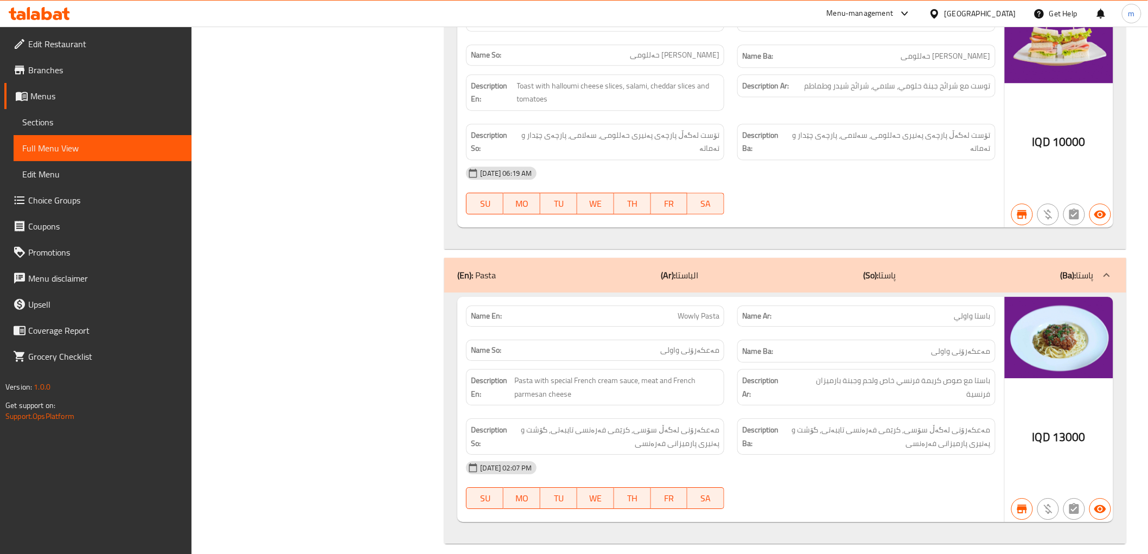
type input "Wowly"
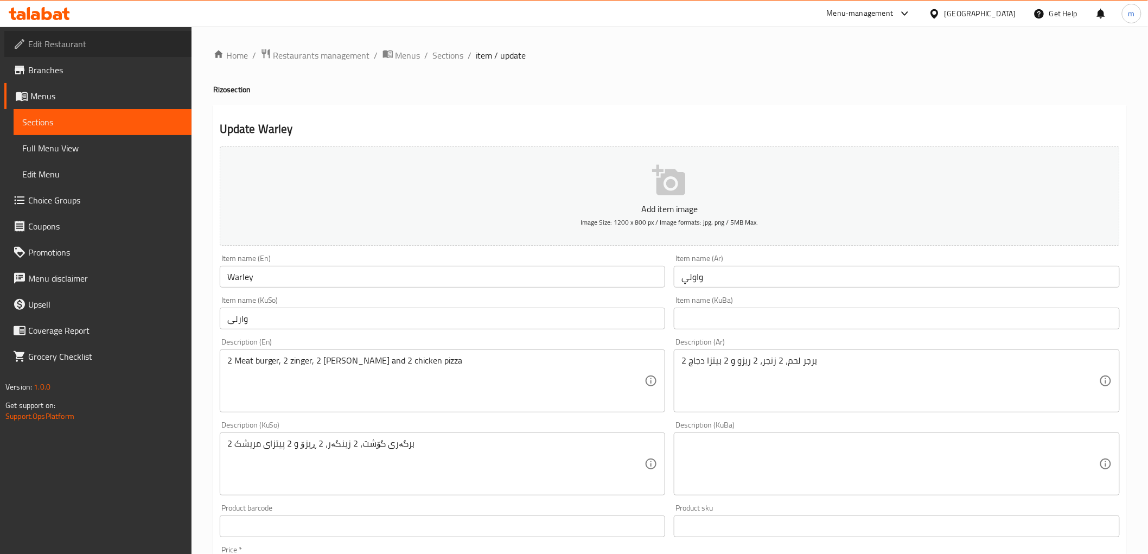
click at [114, 51] on link "Edit Restaurant" at bounding box center [97, 44] width 187 height 26
